Goal: Use online tool/utility: Utilize a website feature to perform a specific function

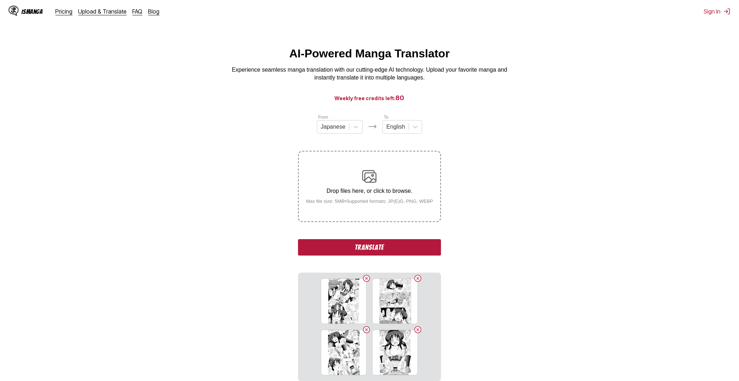
click at [385, 249] on button "Translate" at bounding box center [369, 247] width 143 height 16
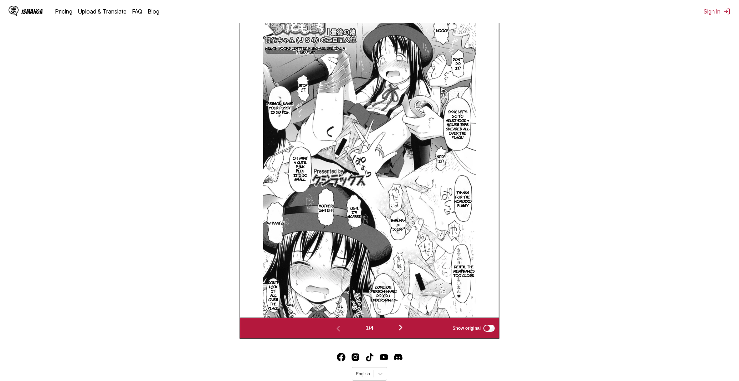
scroll to position [190, 0]
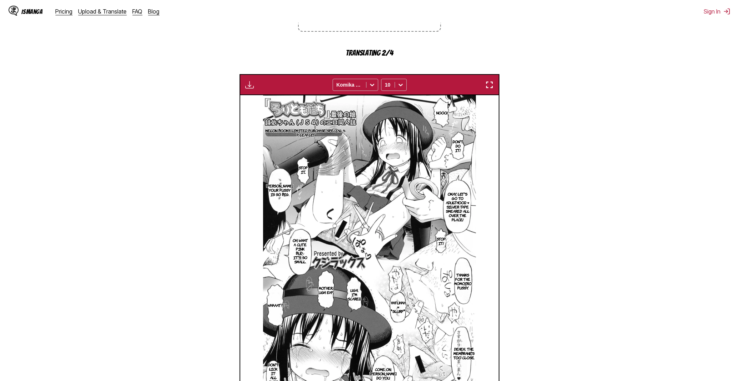
click at [491, 85] on img "button" at bounding box center [489, 85] width 9 height 9
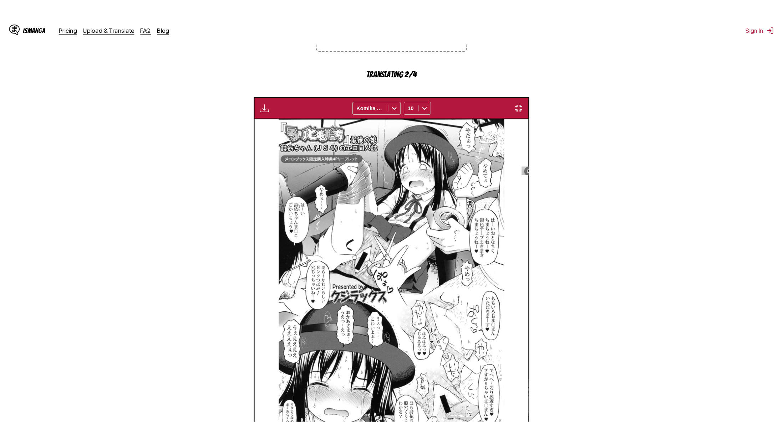
scroll to position [69, 0]
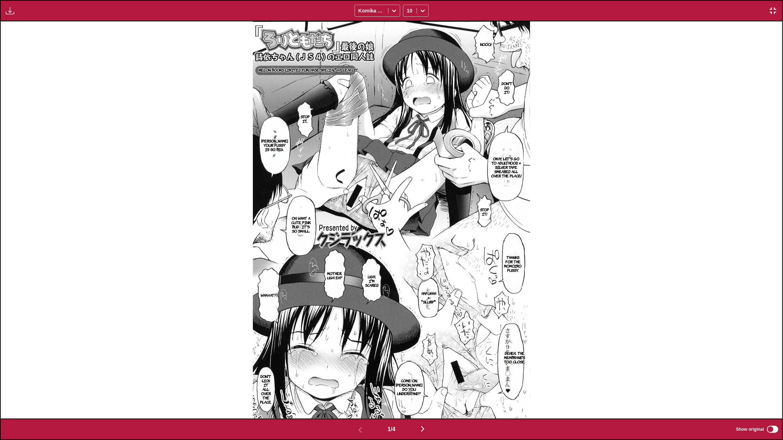
drag, startPoint x: 605, startPoint y: 13, endPoint x: 551, endPoint y: 115, distance: 115.7
click at [605, 13] on div "Available for premium users only Komika Axis 10" at bounding box center [391, 10] width 783 height 21
click at [425, 381] on img "button" at bounding box center [422, 429] width 9 height 9
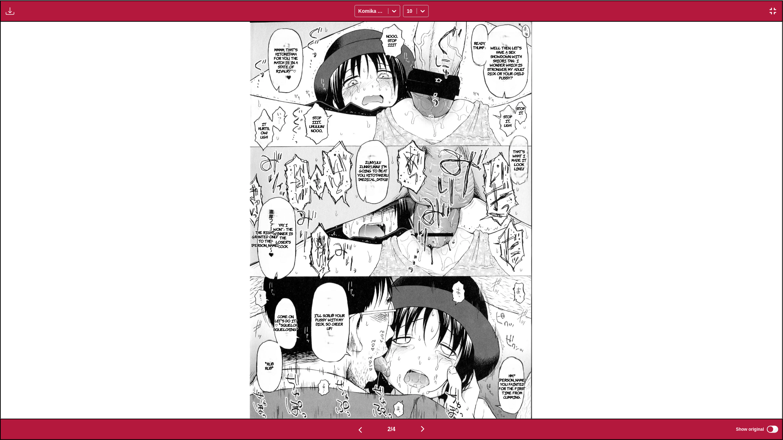
drag, startPoint x: 650, startPoint y: 171, endPoint x: 601, endPoint y: 266, distance: 106.5
click at [650, 172] on div "Well then, let's have a sex showdown with Shiori-tan♪ I wonder which is stronge…" at bounding box center [390, 220] width 781 height 398
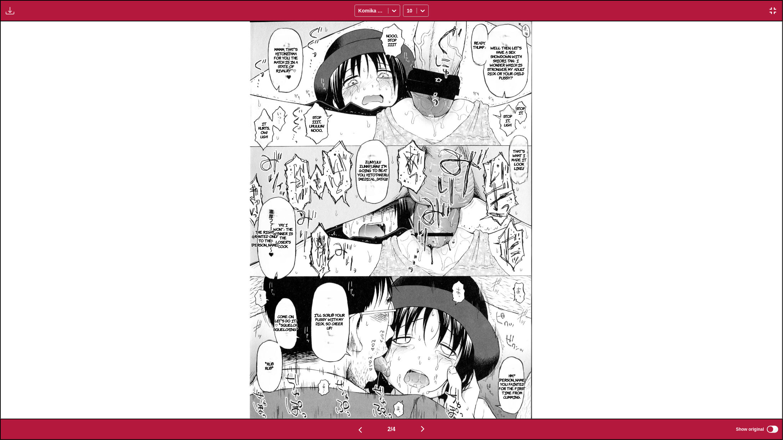
click at [427, 381] on img "button" at bounding box center [422, 429] width 9 height 9
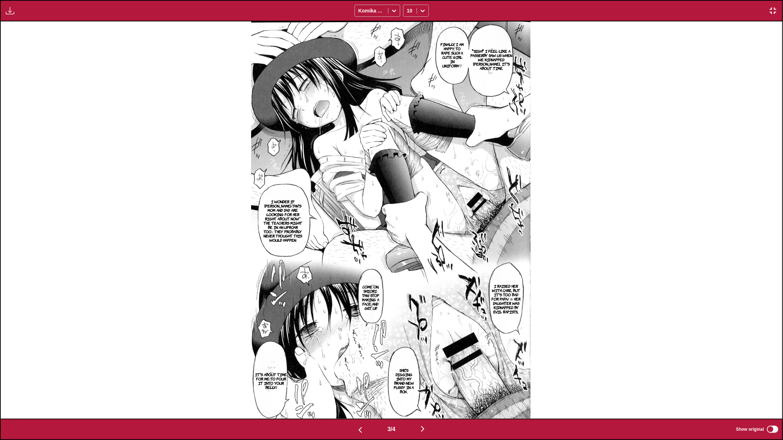
drag, startPoint x: 653, startPoint y: 211, endPoint x: 659, endPoint y: 223, distance: 13.6
click at [653, 211] on div "*sigh* I feel like a passerby saw us when we kidnapped [PERSON_NAME]... It's ab…" at bounding box center [390, 220] width 781 height 398
click at [423, 381] on img "button" at bounding box center [422, 429] width 9 height 9
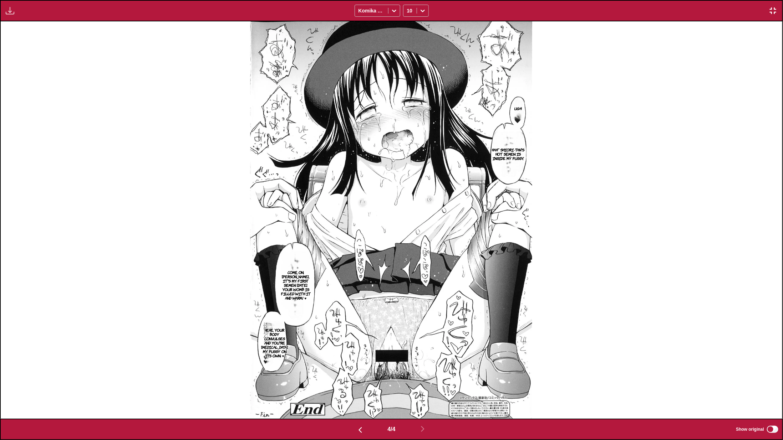
click at [739, 11] on img "button" at bounding box center [773, 10] width 9 height 9
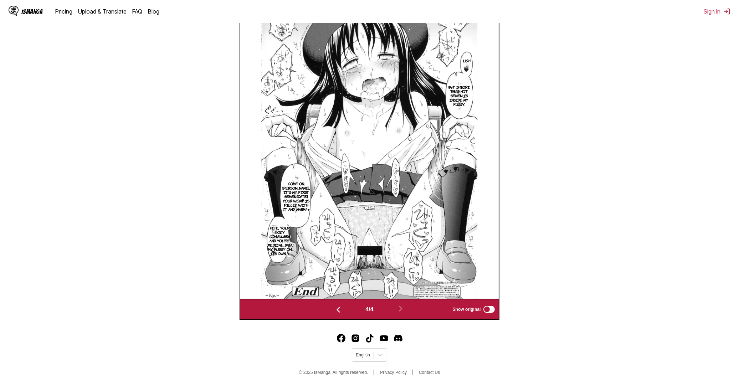
scroll to position [272, 0]
